Goal: Task Accomplishment & Management: Manage account settings

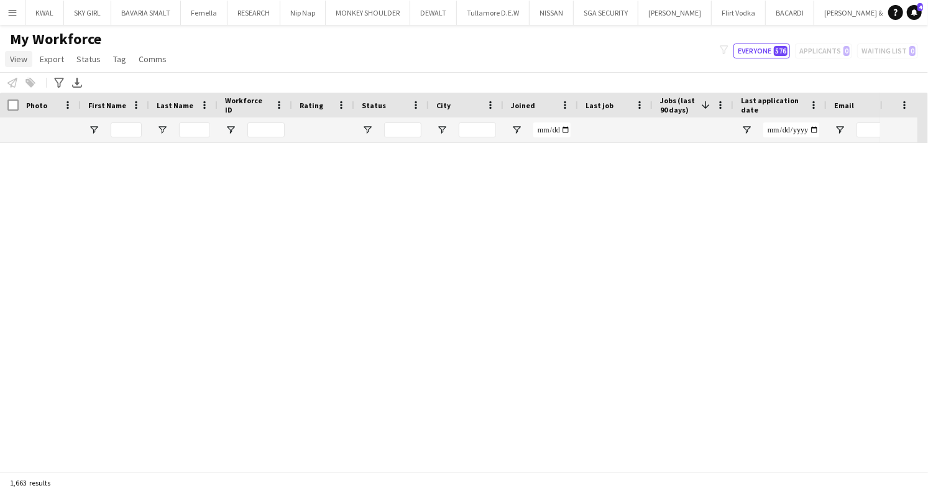
scroll to position [23217, 0]
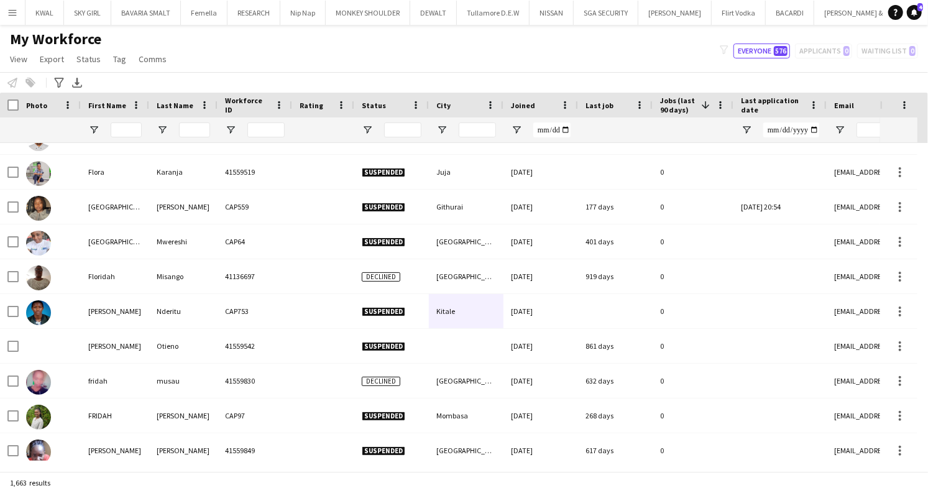
click at [12, 11] on app-icon "Menu" at bounding box center [12, 12] width 10 height 10
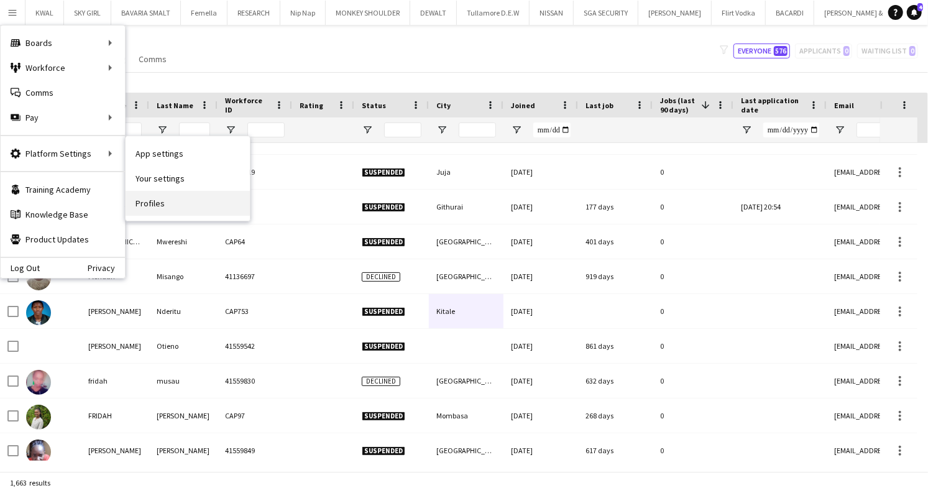
click at [164, 205] on link "Profiles" at bounding box center [188, 203] width 124 height 25
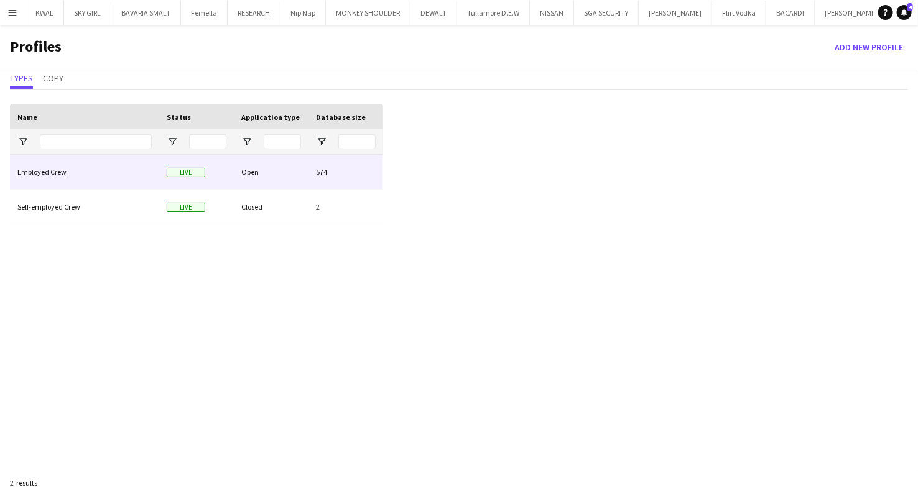
click at [49, 181] on div "Employed Crew" at bounding box center [84, 172] width 149 height 34
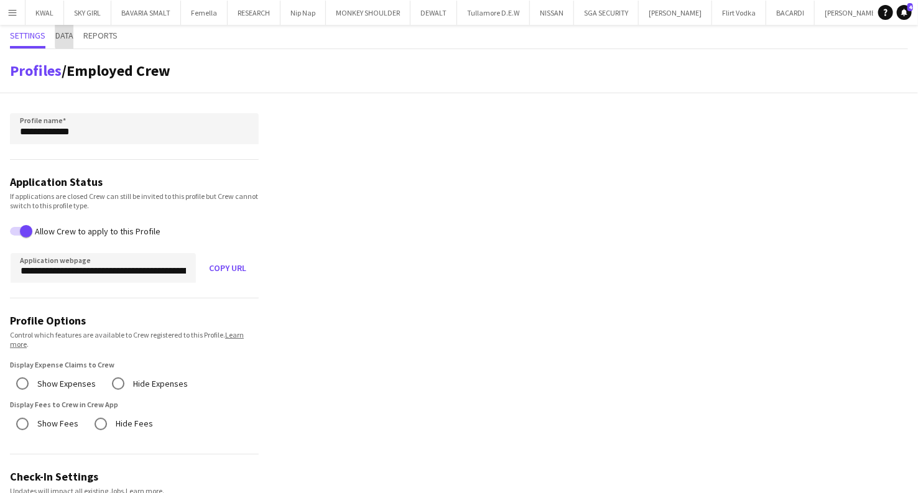
click at [69, 36] on span "Data" at bounding box center [64, 35] width 18 height 9
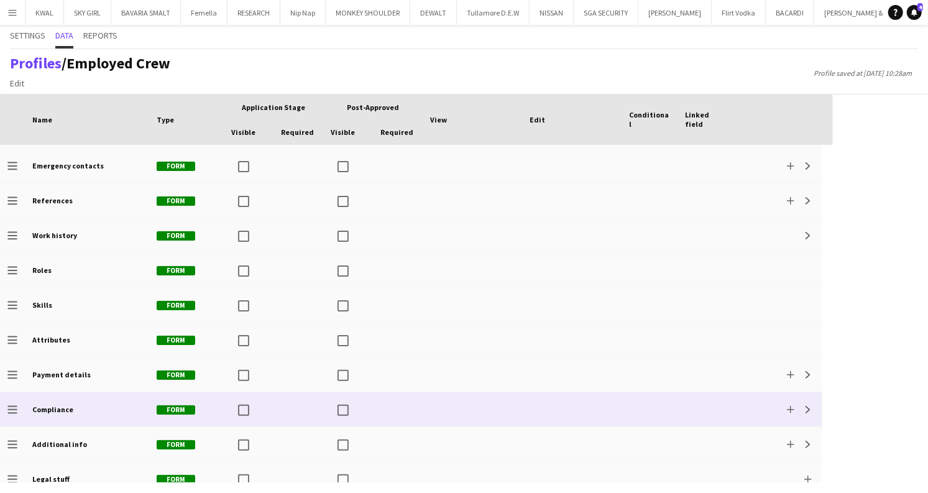
scroll to position [149, 0]
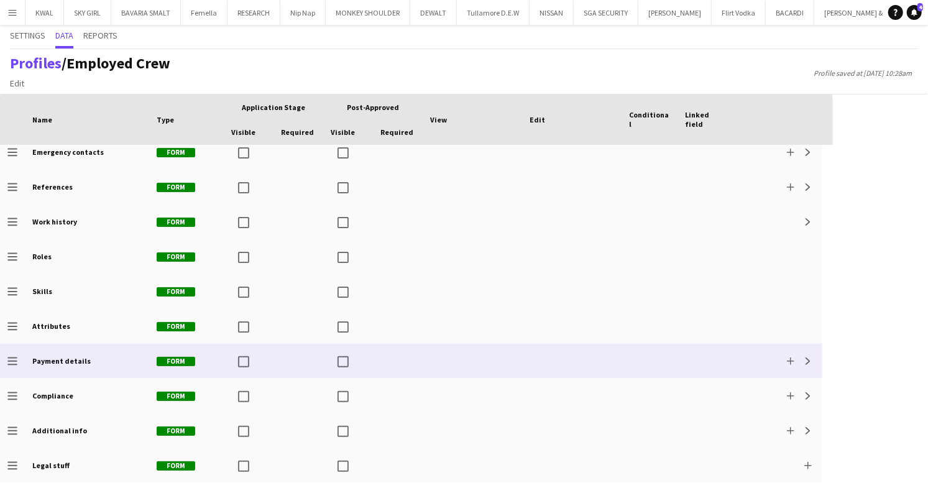
click at [108, 370] on div "Payment details" at bounding box center [87, 361] width 124 height 34
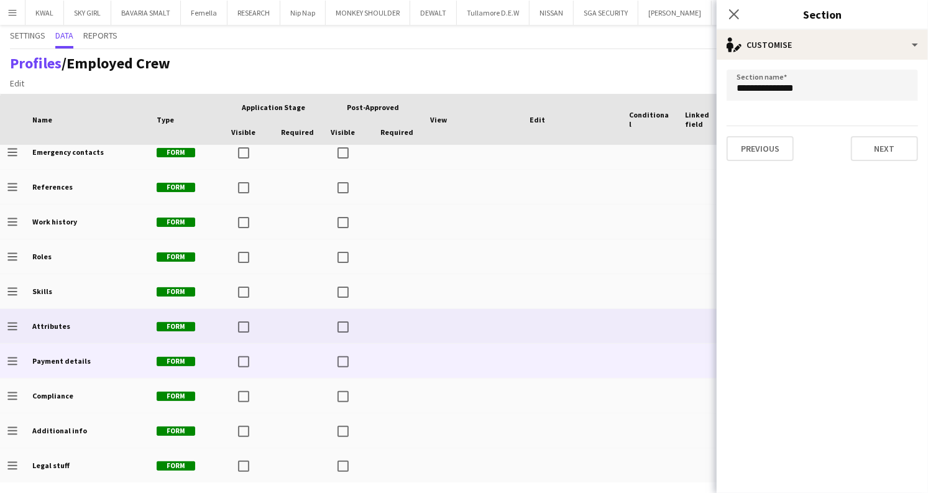
click at [95, 321] on div "Attributes" at bounding box center [87, 326] width 124 height 34
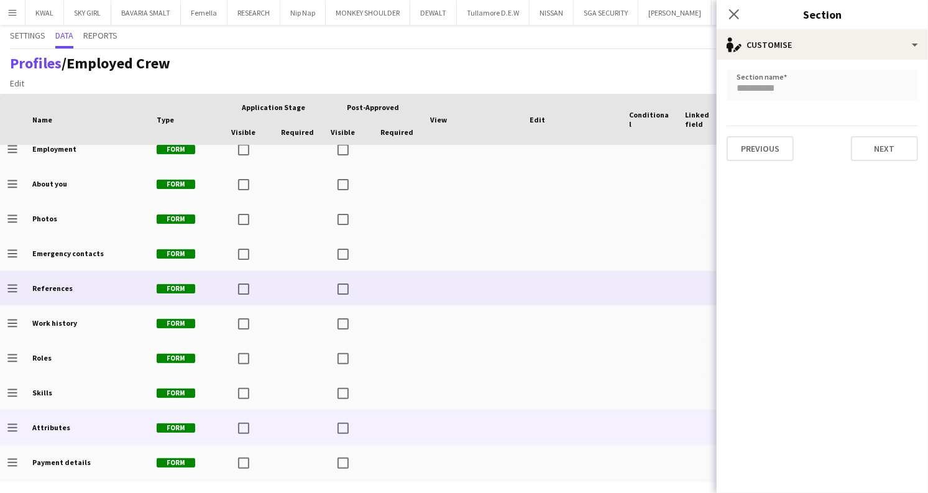
scroll to position [0, 0]
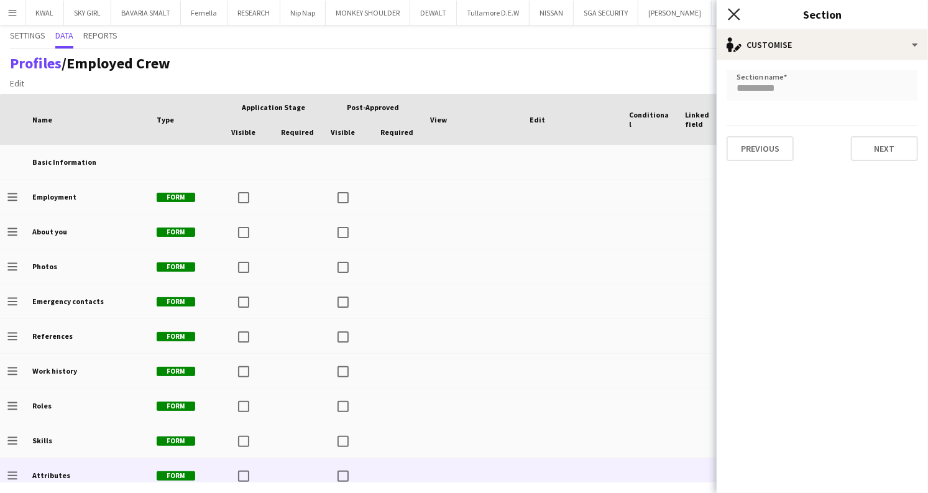
click at [731, 11] on icon at bounding box center [734, 14] width 12 height 12
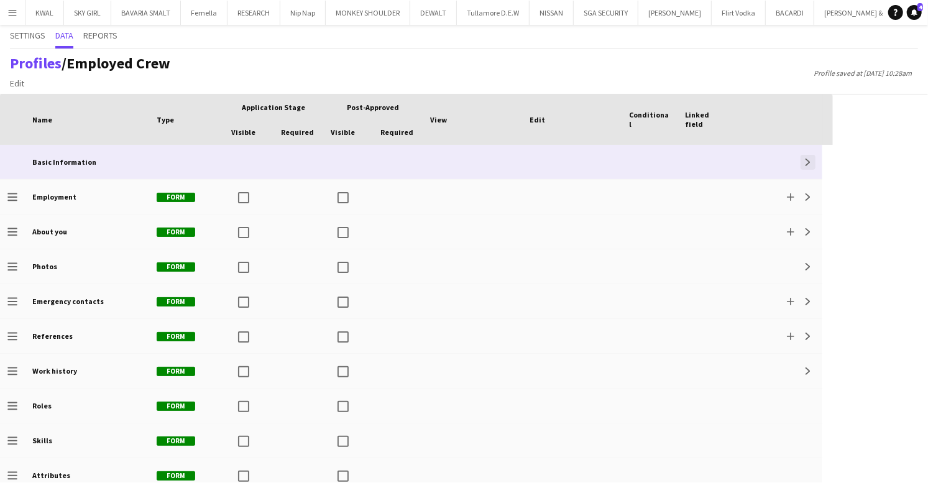
click at [805, 157] on button "Expand" at bounding box center [808, 162] width 15 height 15
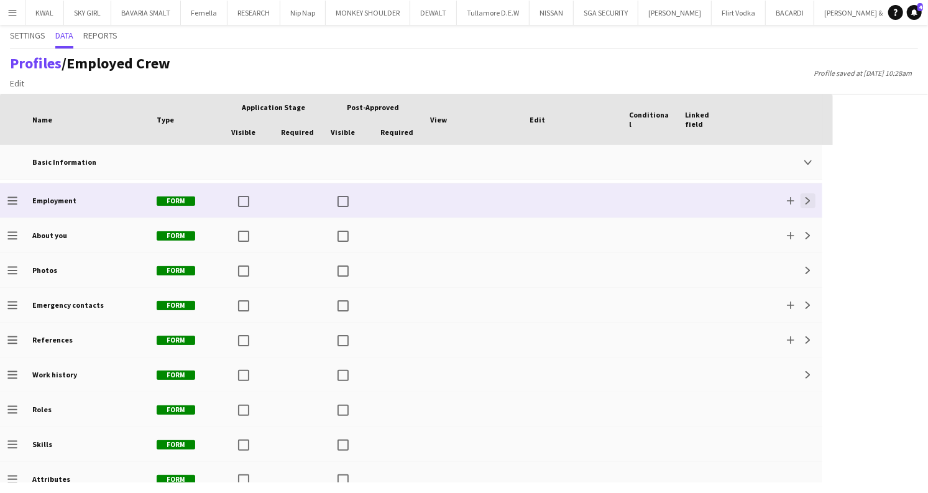
click at [808, 202] on app-icon "Expand" at bounding box center [808, 200] width 7 height 7
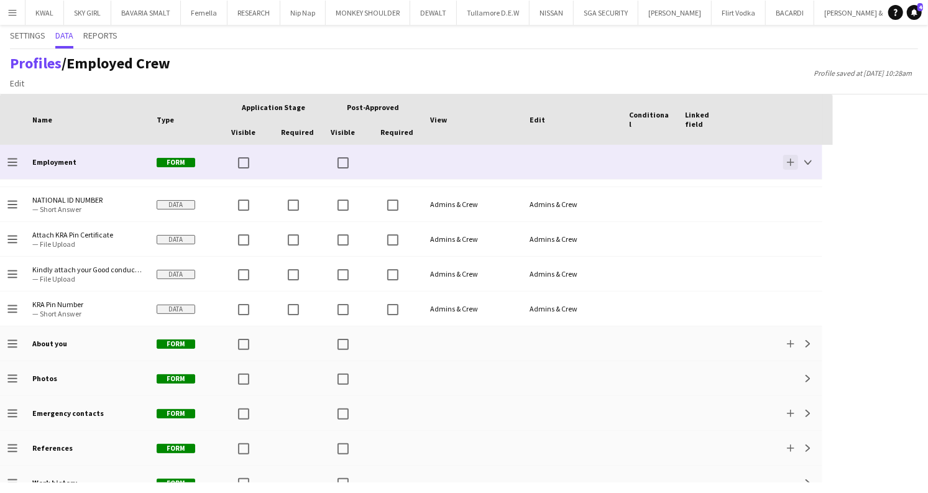
click at [792, 167] on button "Add" at bounding box center [791, 162] width 15 height 15
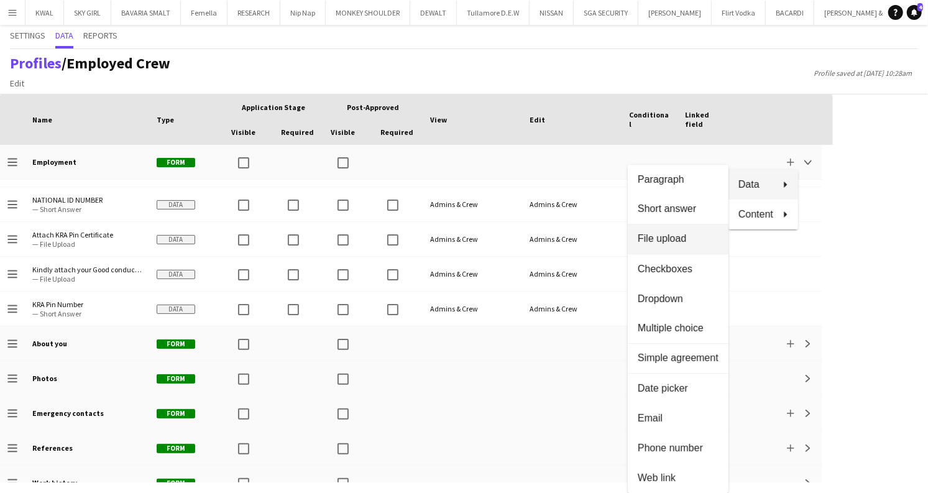
click at [667, 246] on button "File upload" at bounding box center [678, 239] width 101 height 30
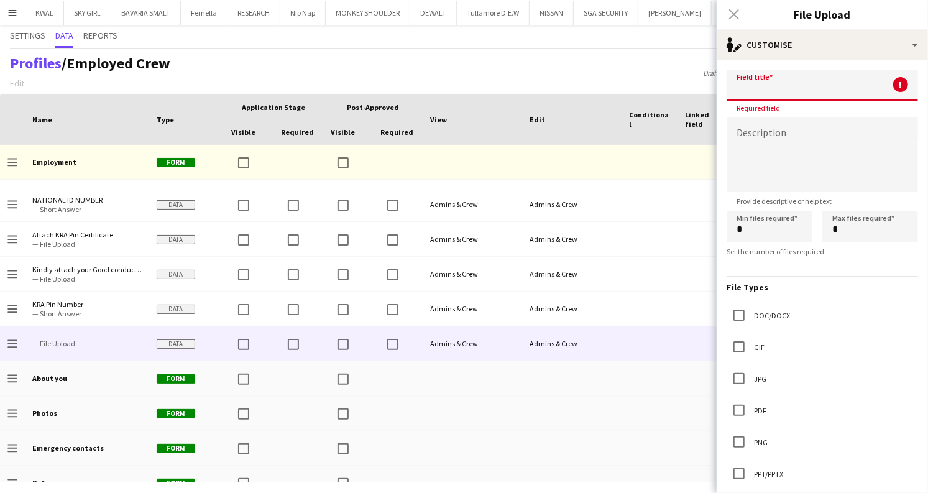
click at [741, 86] on input at bounding box center [823, 85] width 192 height 31
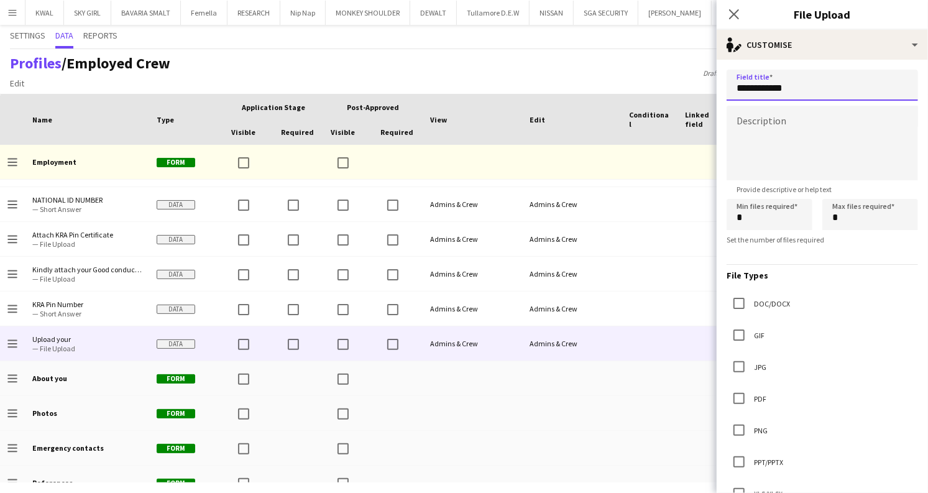
type input "**********"
